Goal: Navigation & Orientation: Understand site structure

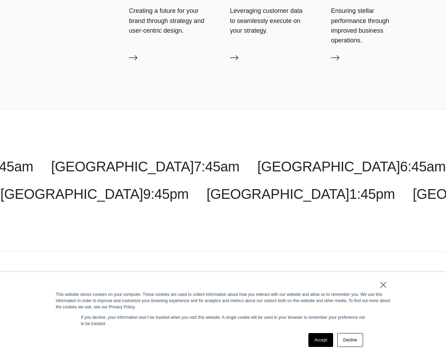
scroll to position [2369, 0]
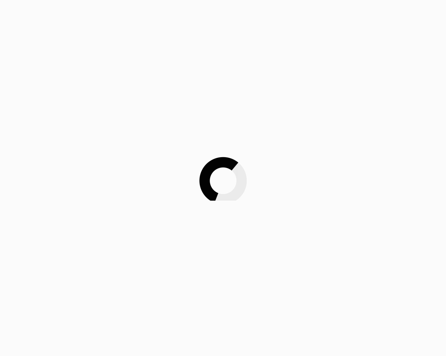
scroll to position [2369, 0]
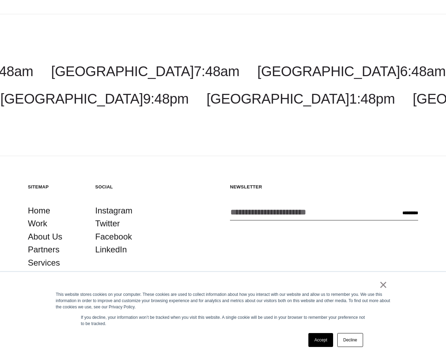
scroll to position [1230, 0]
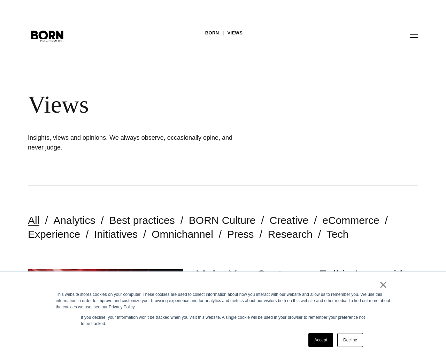
scroll to position [1230, 0]
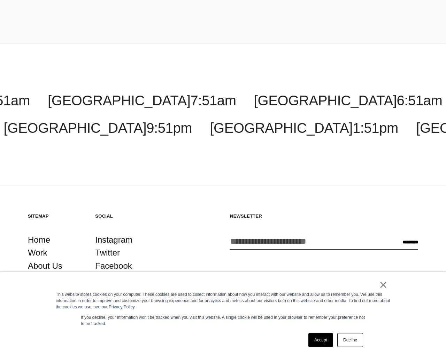
scroll to position [1433, 0]
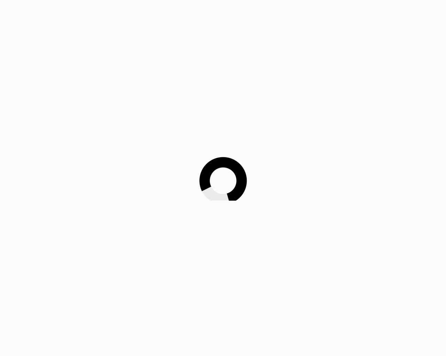
scroll to position [1433, 0]
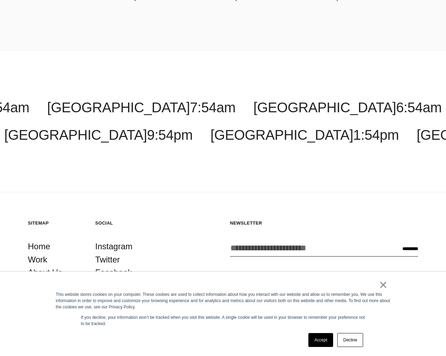
scroll to position [2484, 0]
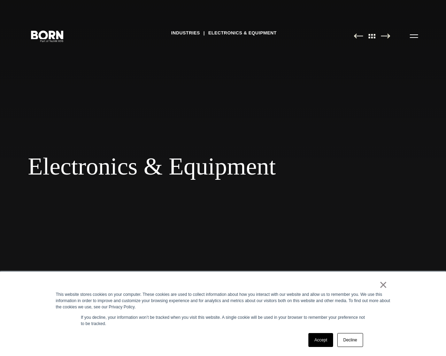
scroll to position [2484, 0]
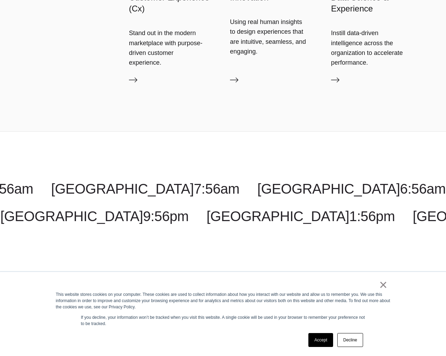
scroll to position [2043, 0]
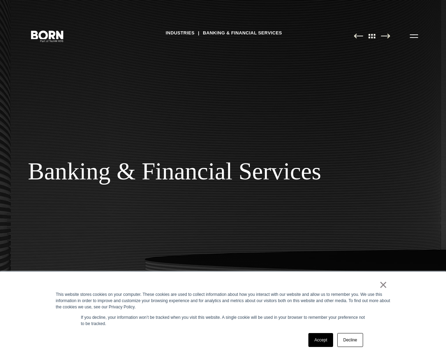
scroll to position [2043, 0]
